Goal: Task Accomplishment & Management: Complete application form

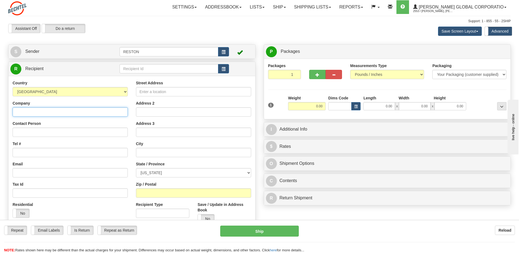
click at [82, 112] on input "Company" at bounding box center [70, 111] width 115 height 9
click at [40, 112] on input "[PERSON_NAME] Corporation" at bounding box center [70, 111] width 115 height 9
type input "[PERSON_NAME] Global Corporation"
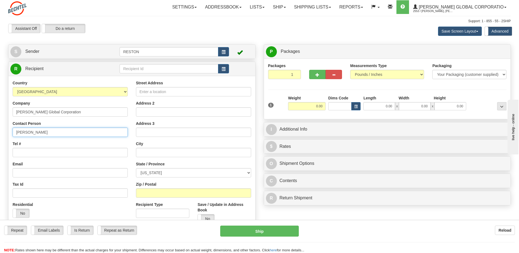
type input "[PERSON_NAME]"
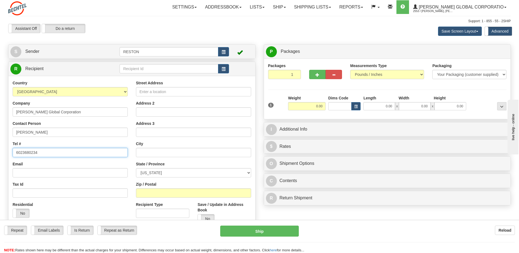
type input "6023680234"
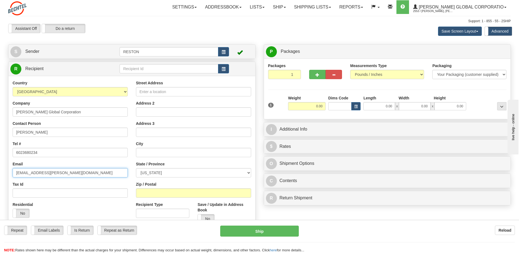
type input "[EMAIL_ADDRESS][PERSON_NAME][DOMAIN_NAME]"
click at [165, 92] on input "Street Address" at bounding box center [193, 91] width 115 height 9
